Goal: Task Accomplishment & Management: Use online tool/utility

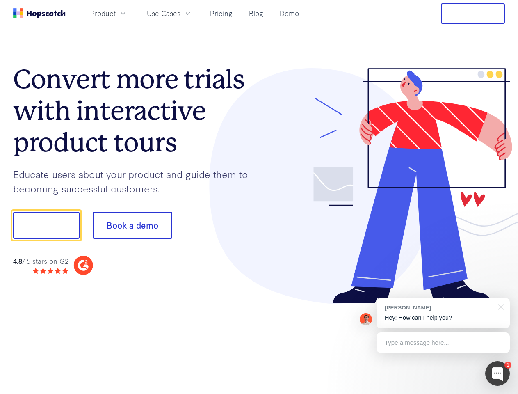
click at [259, 197] on div at bounding box center [382, 186] width 246 height 236
click at [116, 13] on span "Product" at bounding box center [102, 13] width 25 height 10
click at [180, 13] on span "Use Cases" at bounding box center [164, 13] width 34 height 10
click at [473, 14] on button "Free Trial" at bounding box center [473, 13] width 64 height 21
click at [46, 225] on button "Show me!" at bounding box center [46, 225] width 66 height 27
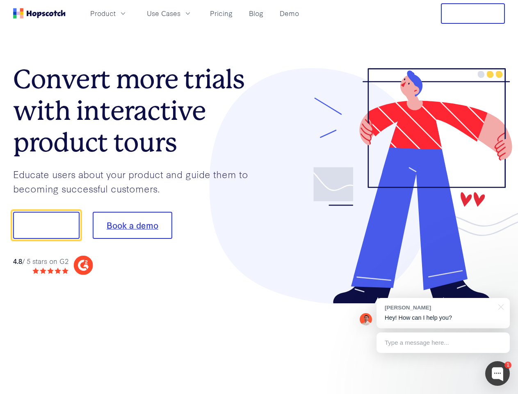
click at [132, 225] on button "Book a demo" at bounding box center [133, 225] width 80 height 27
click at [497, 373] on div at bounding box center [497, 373] width 25 height 25
click at [443, 313] on div "[PERSON_NAME] Hey! How can I help you?" at bounding box center [442, 313] width 133 height 30
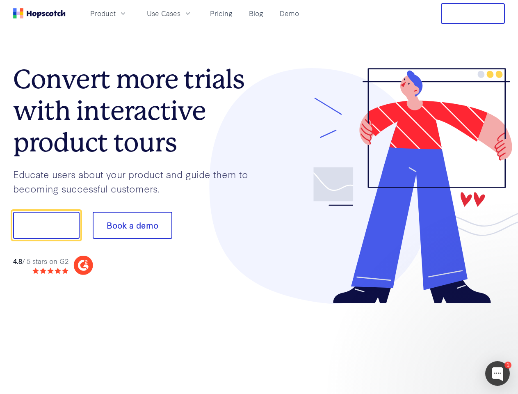
click at [500, 306] on div at bounding box center [433, 279] width 154 height 164
click at [443, 342] on div at bounding box center [433, 279] width 154 height 164
